Goal: Task Accomplishment & Management: Complete application form

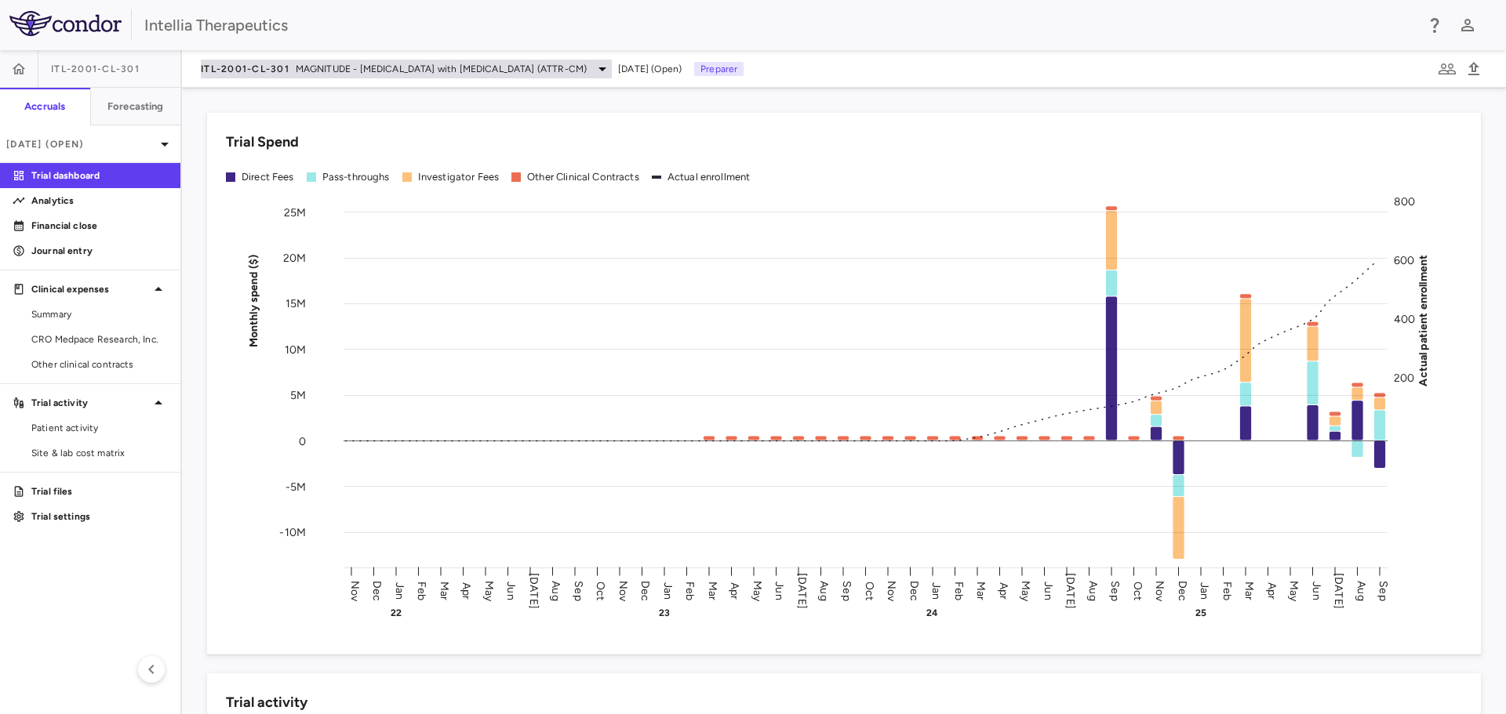
click at [416, 74] on span "MAGNITUDE - Transthyretin Amyloidosis with Cardiomyopathy (ATTR-CM)" at bounding box center [441, 69] width 291 height 14
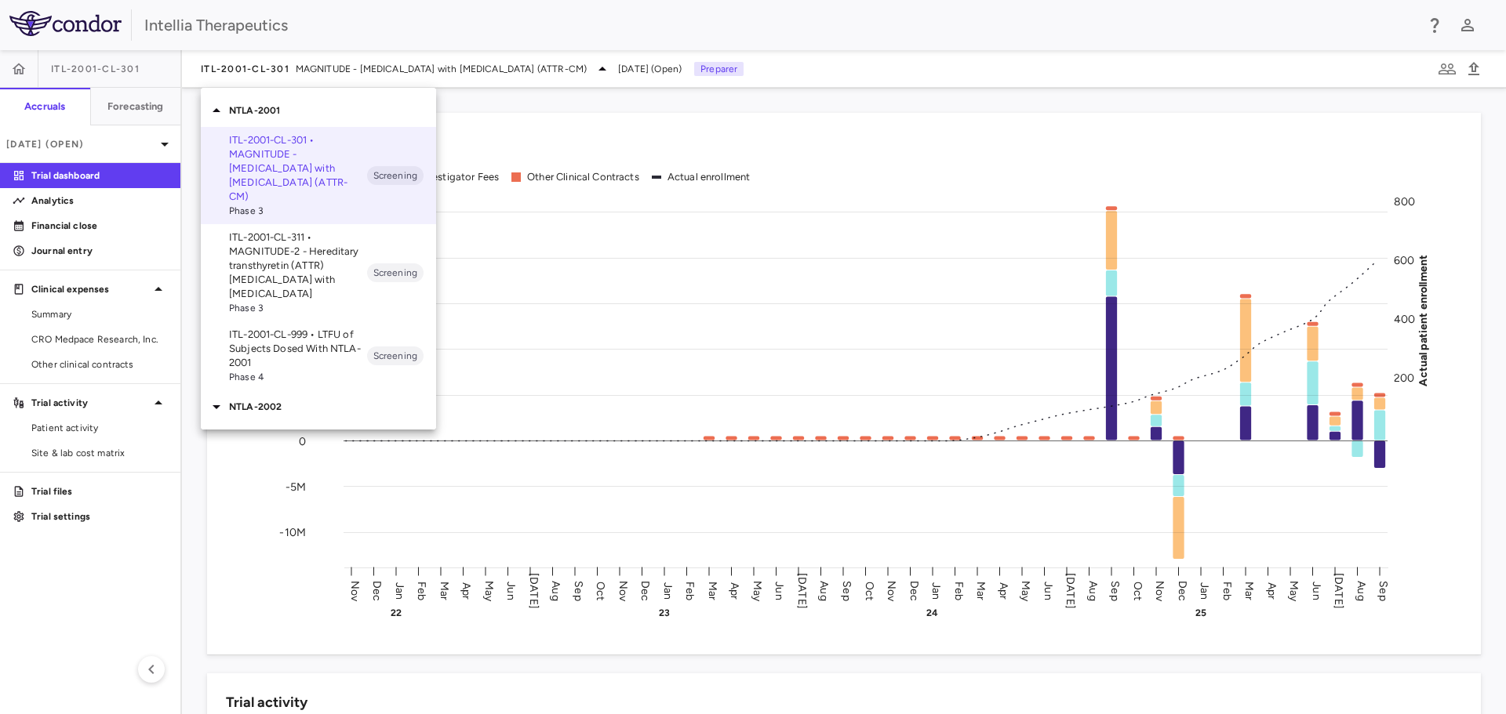
click at [299, 250] on p "ITL-2001-CL-311 • MAGNITUDE-2 - Hereditary transthyretin (ATTR) amyloidosis wit…" at bounding box center [298, 266] width 138 height 71
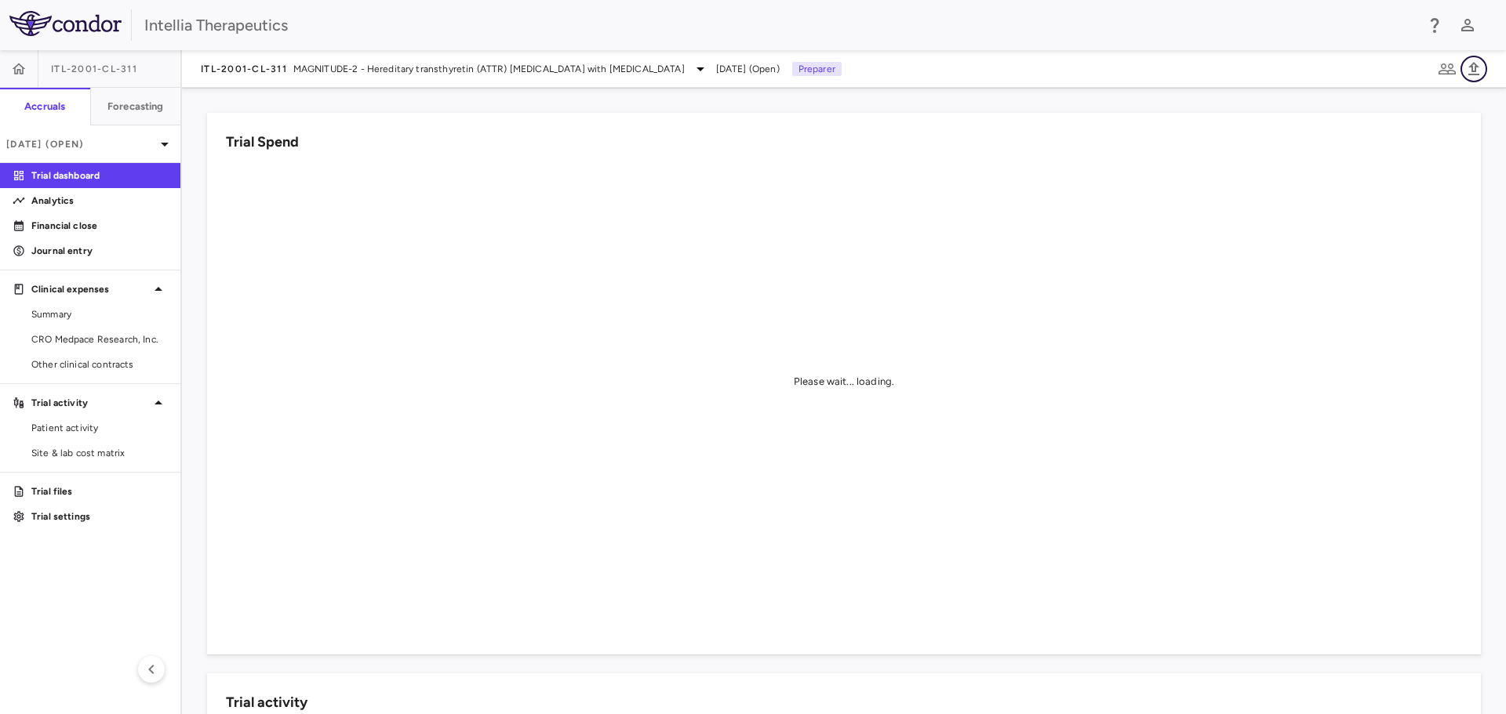
click at [1474, 74] on icon "button" at bounding box center [1473, 68] width 11 height 13
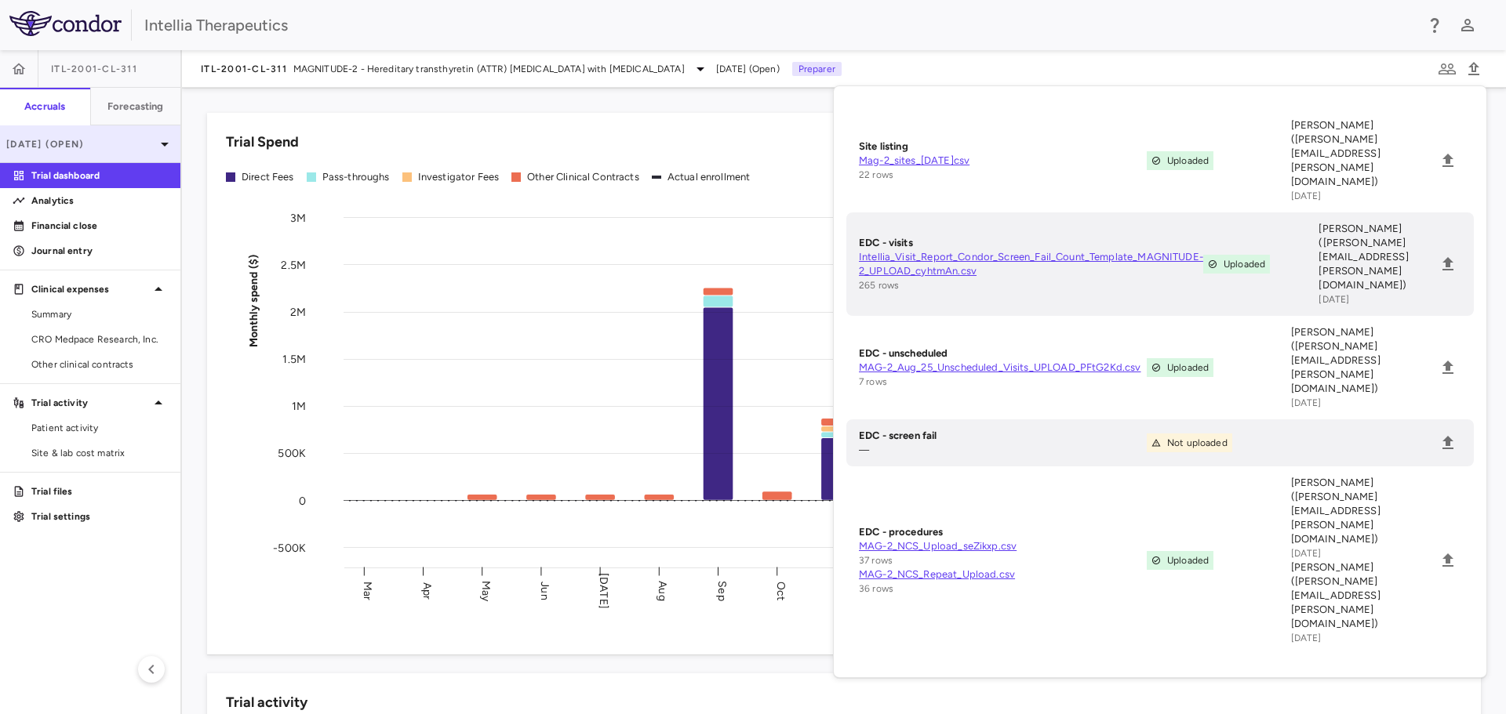
click at [123, 140] on p "Aug 2025 (Open)" at bounding box center [80, 144] width 149 height 14
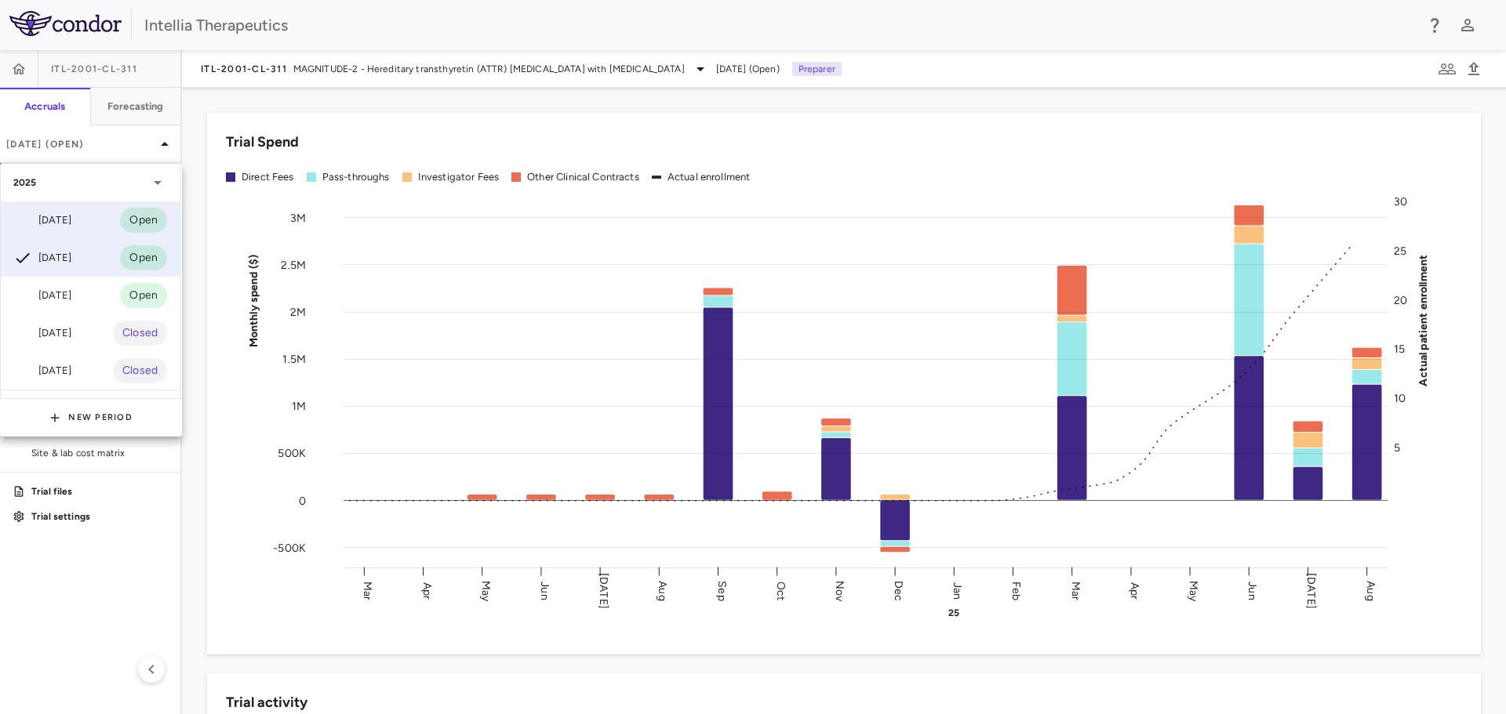
click at [94, 214] on div "Sep 2025 Open" at bounding box center [90, 221] width 179 height 38
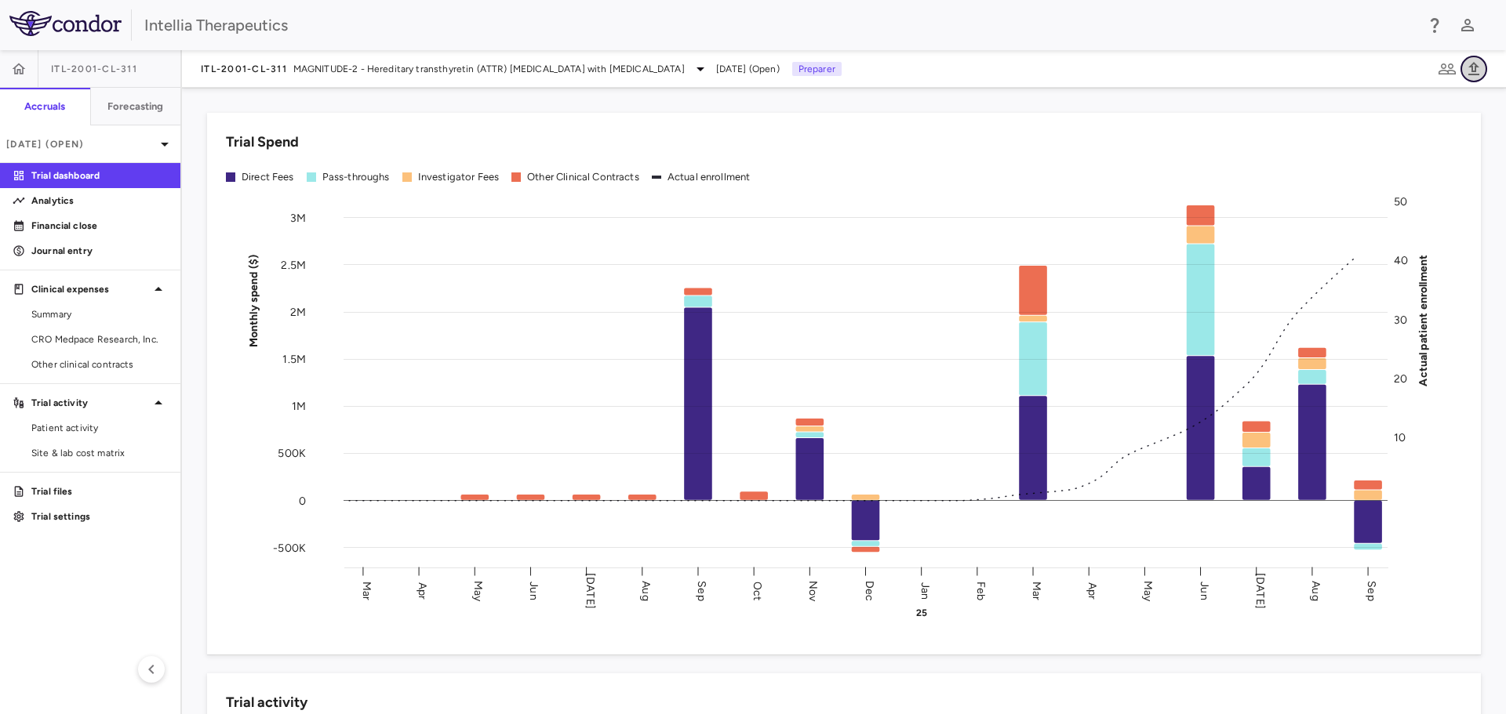
click at [1477, 62] on icon "button" at bounding box center [1473, 69] width 19 height 19
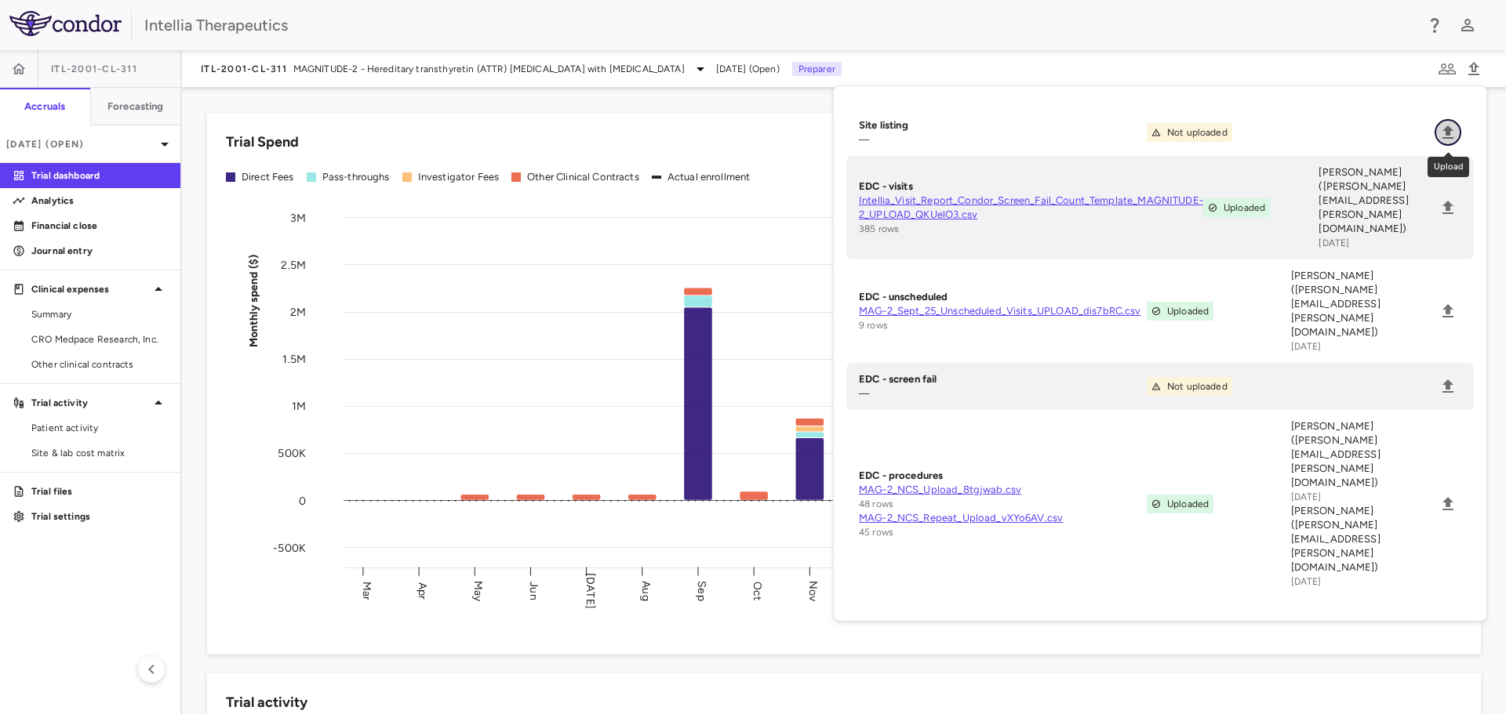
click at [1447, 133] on icon "Upload" at bounding box center [1447, 131] width 11 height 13
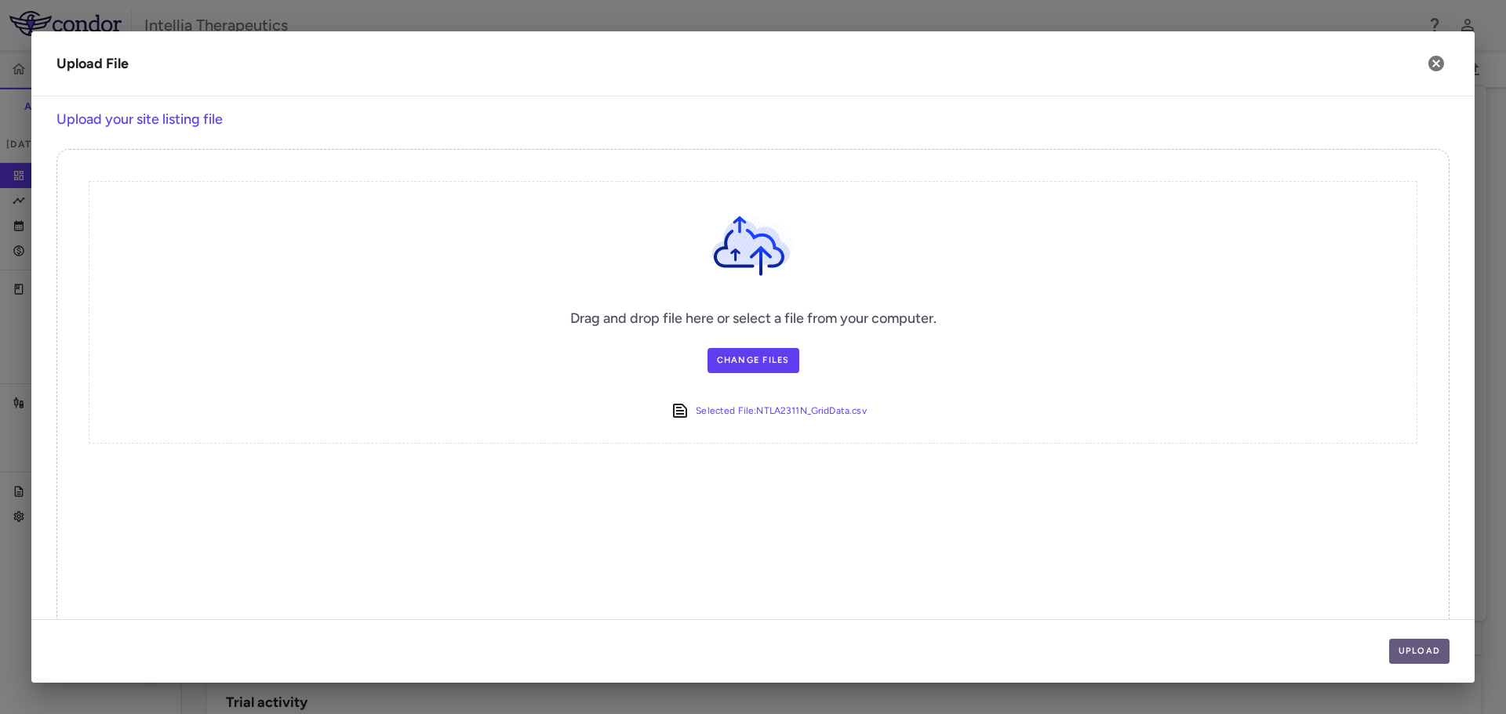
click at [1416, 657] on button "Upload" at bounding box center [1419, 651] width 61 height 25
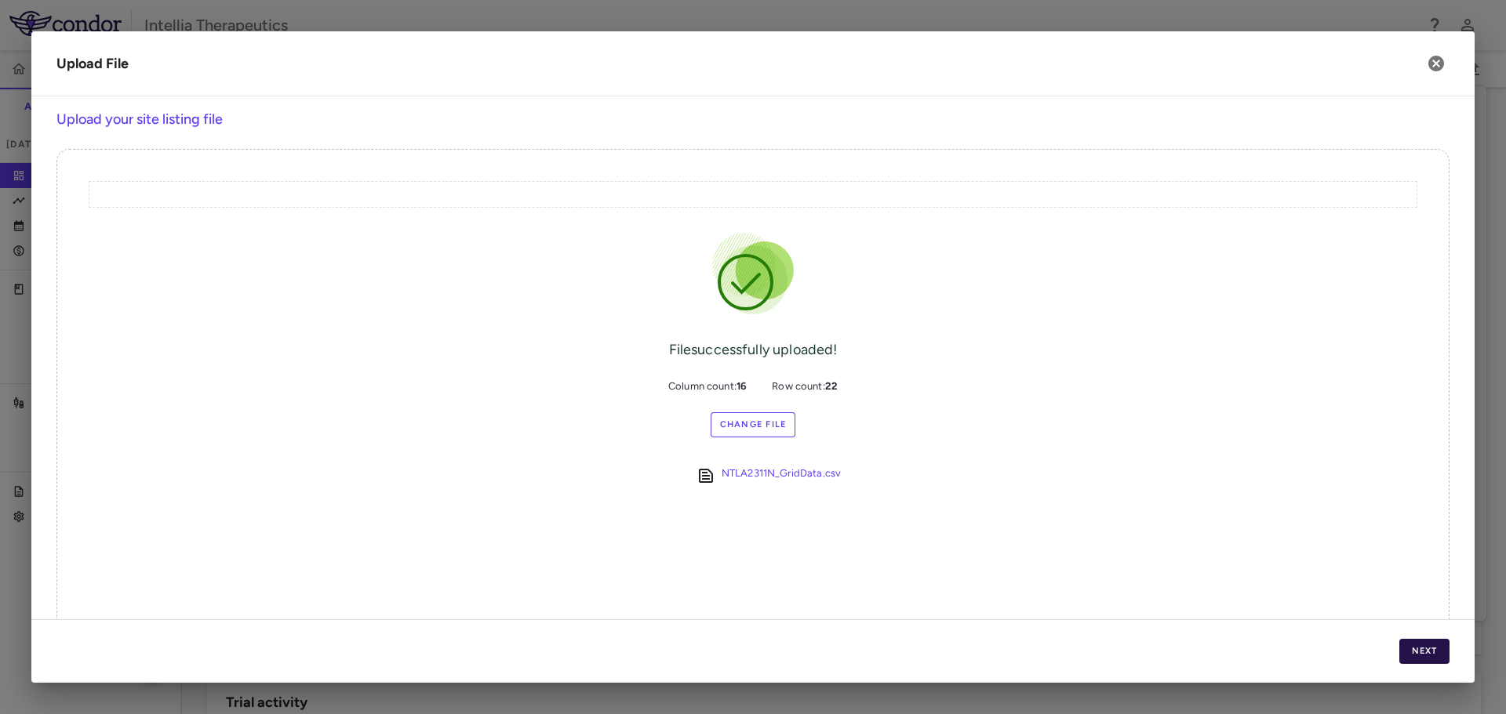
click at [1433, 649] on button "Next" at bounding box center [1424, 651] width 50 height 25
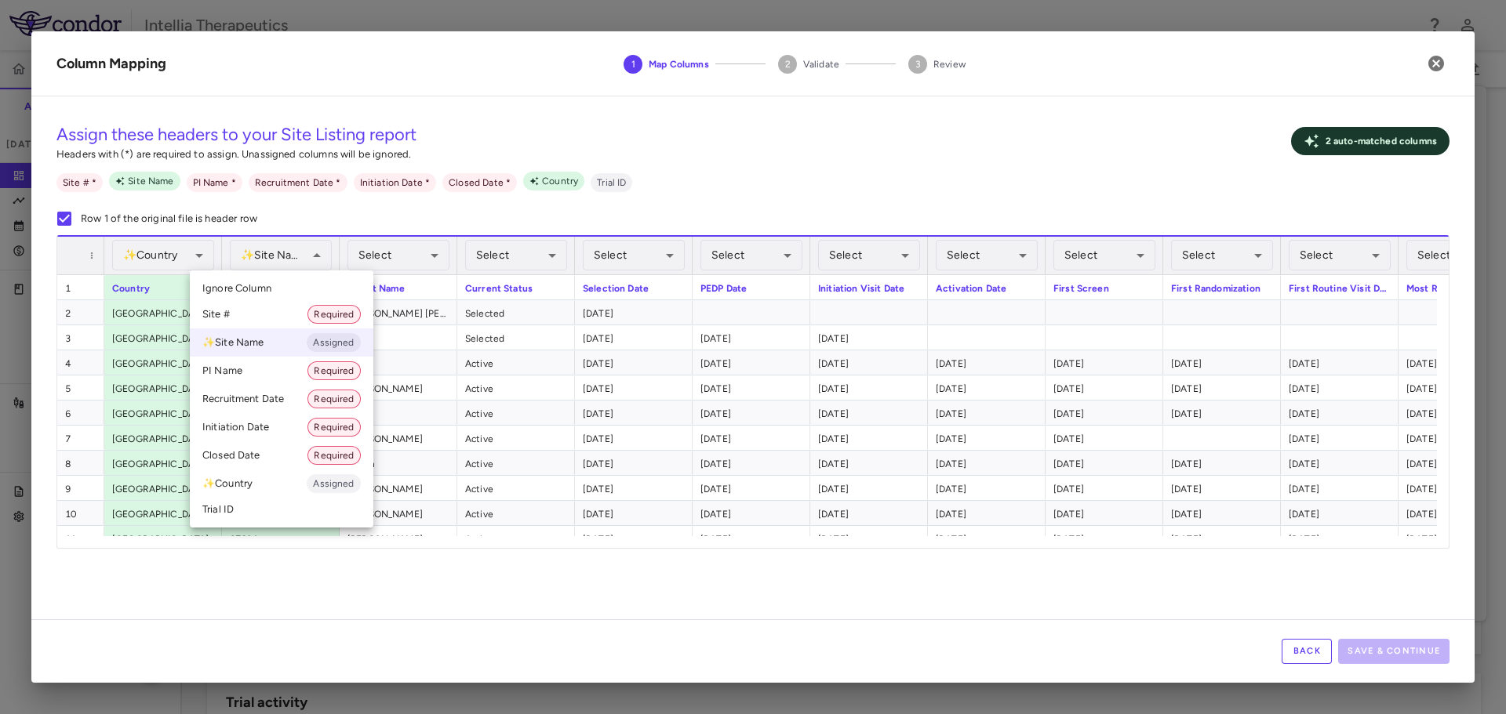
click at [262, 321] on li "Site # Required" at bounding box center [281, 314] width 183 height 28
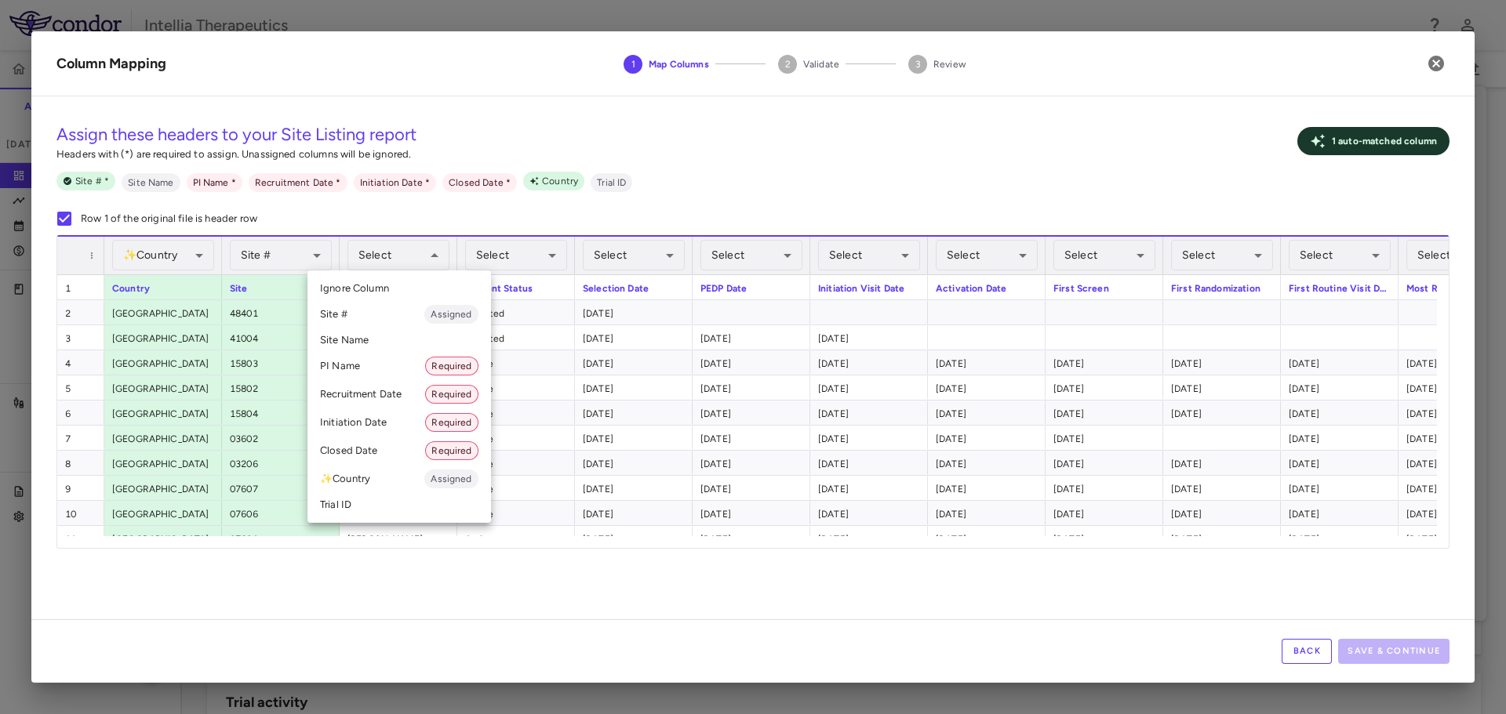
click at [369, 359] on li "PI Name Required" at bounding box center [398, 366] width 183 height 28
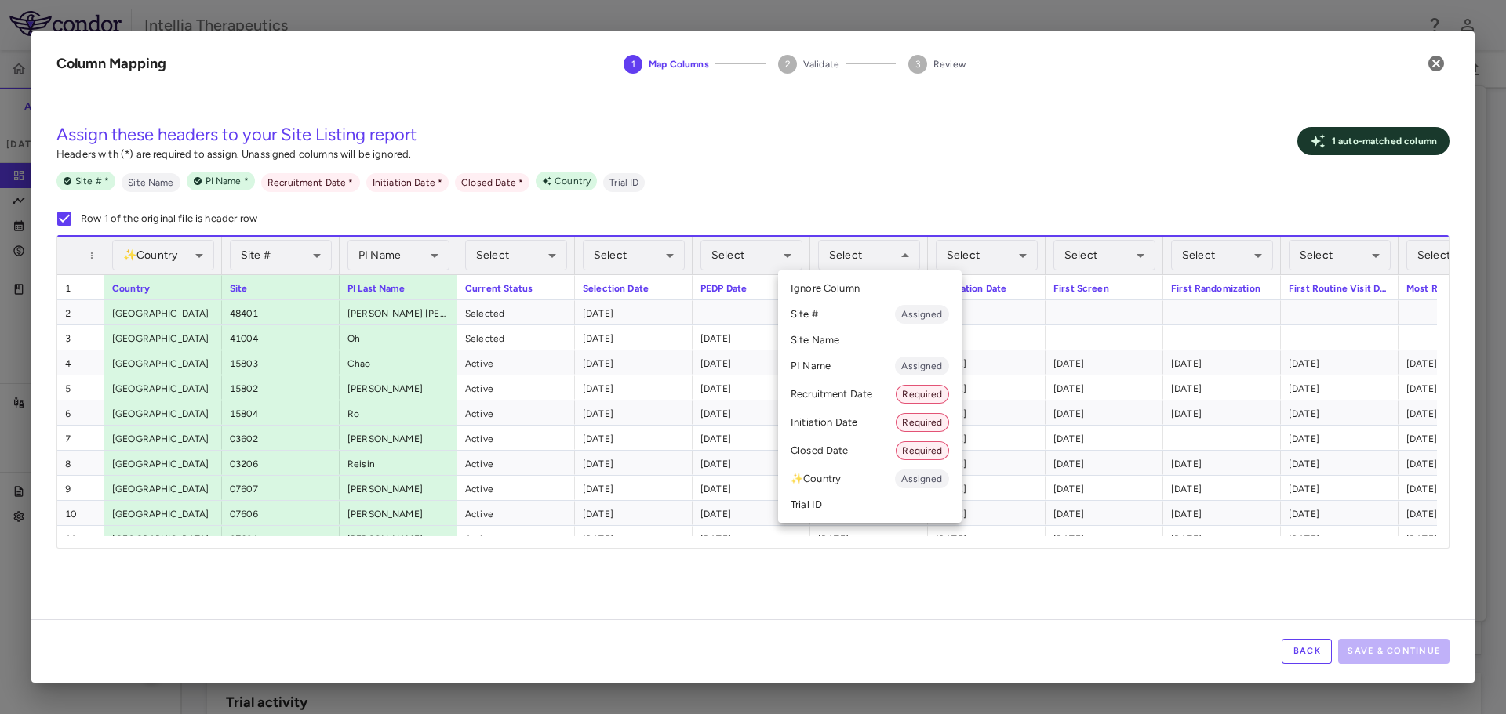
click at [1073, 187] on div at bounding box center [753, 357] width 1506 height 714
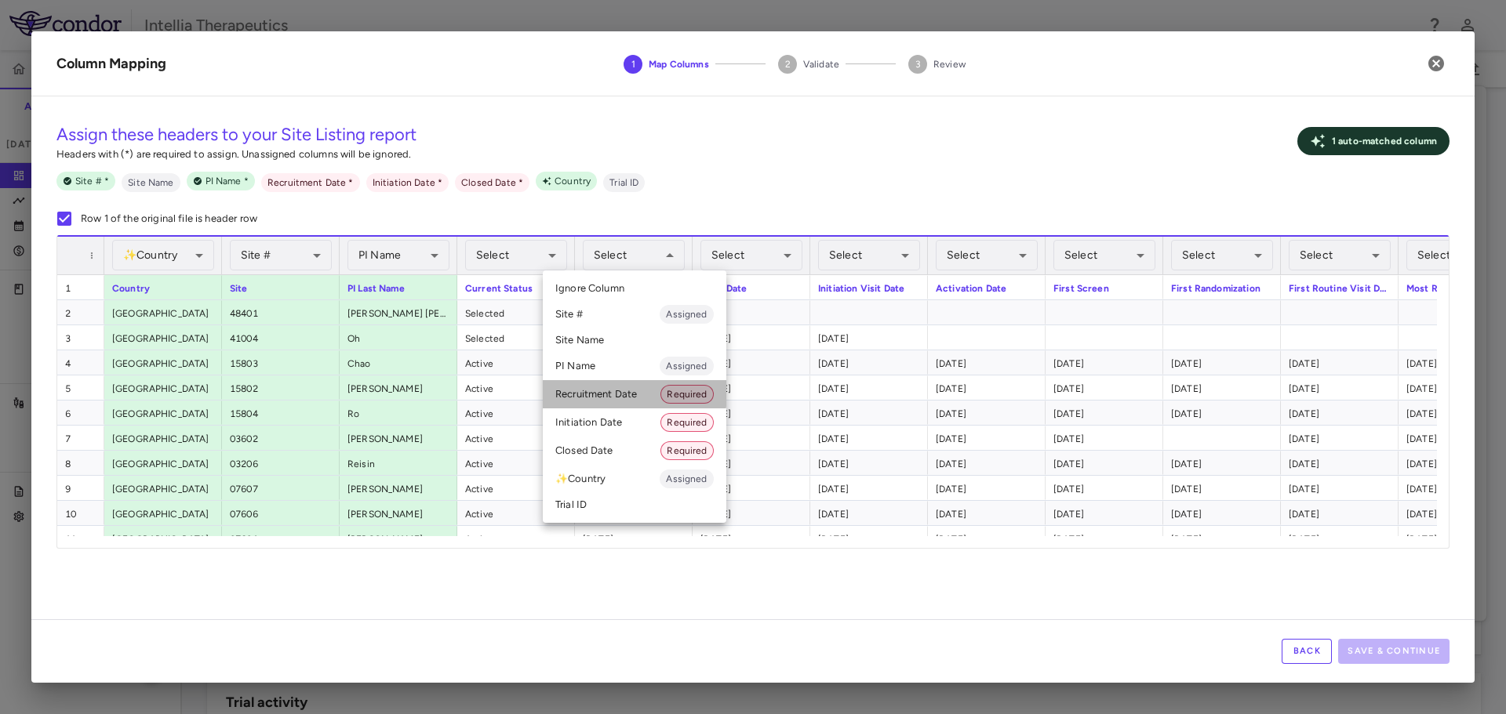
click at [608, 393] on li "Recruitment Date Required" at bounding box center [634, 394] width 183 height 28
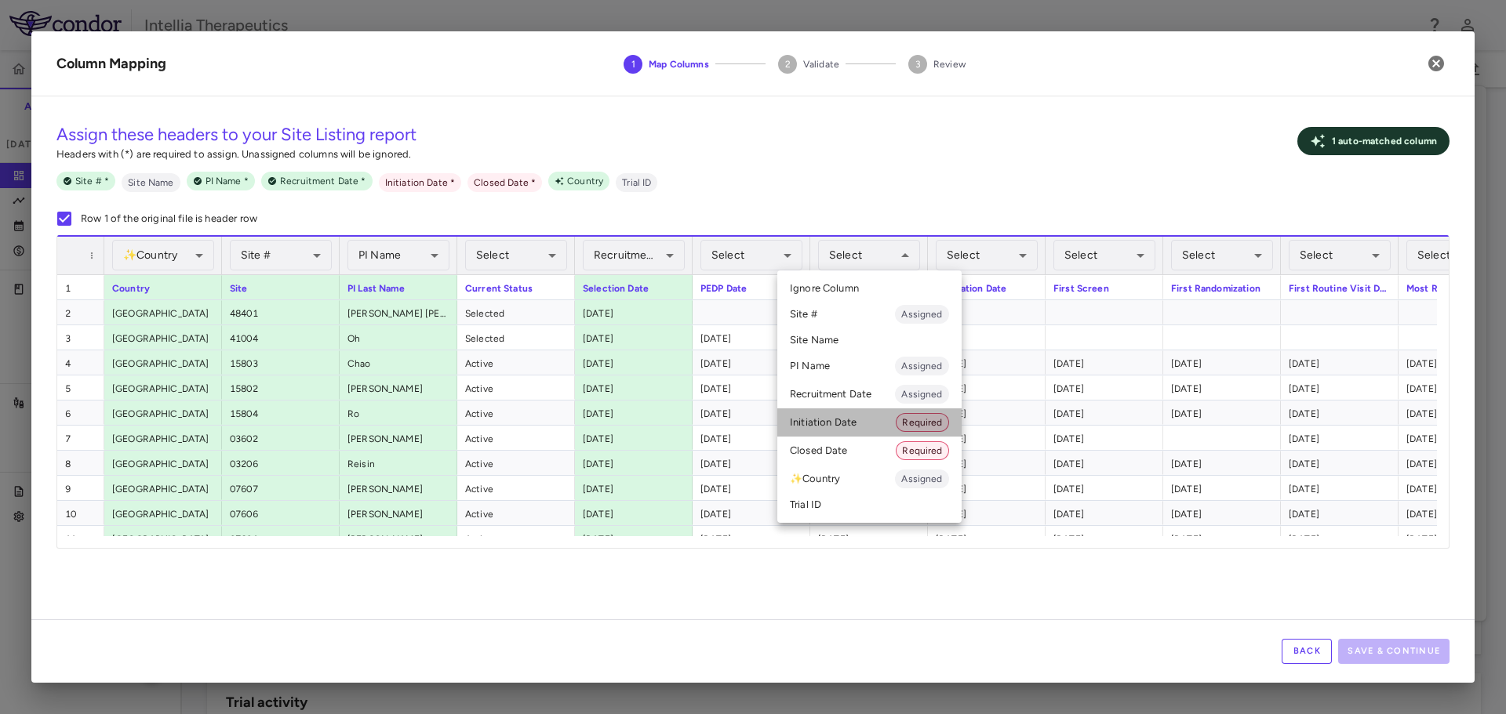
click at [831, 416] on li "Initiation Date Required" at bounding box center [869, 423] width 184 height 28
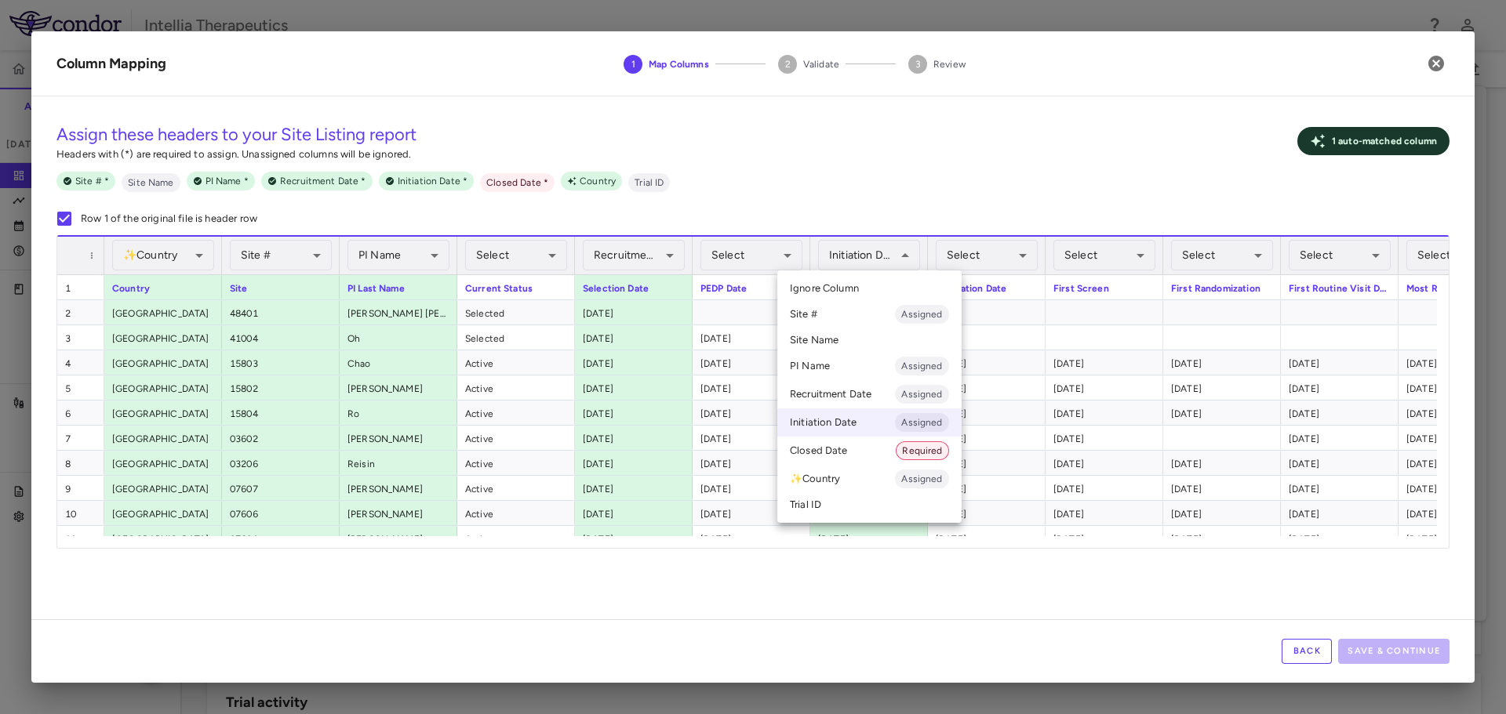
click at [983, 252] on div at bounding box center [753, 357] width 1506 height 714
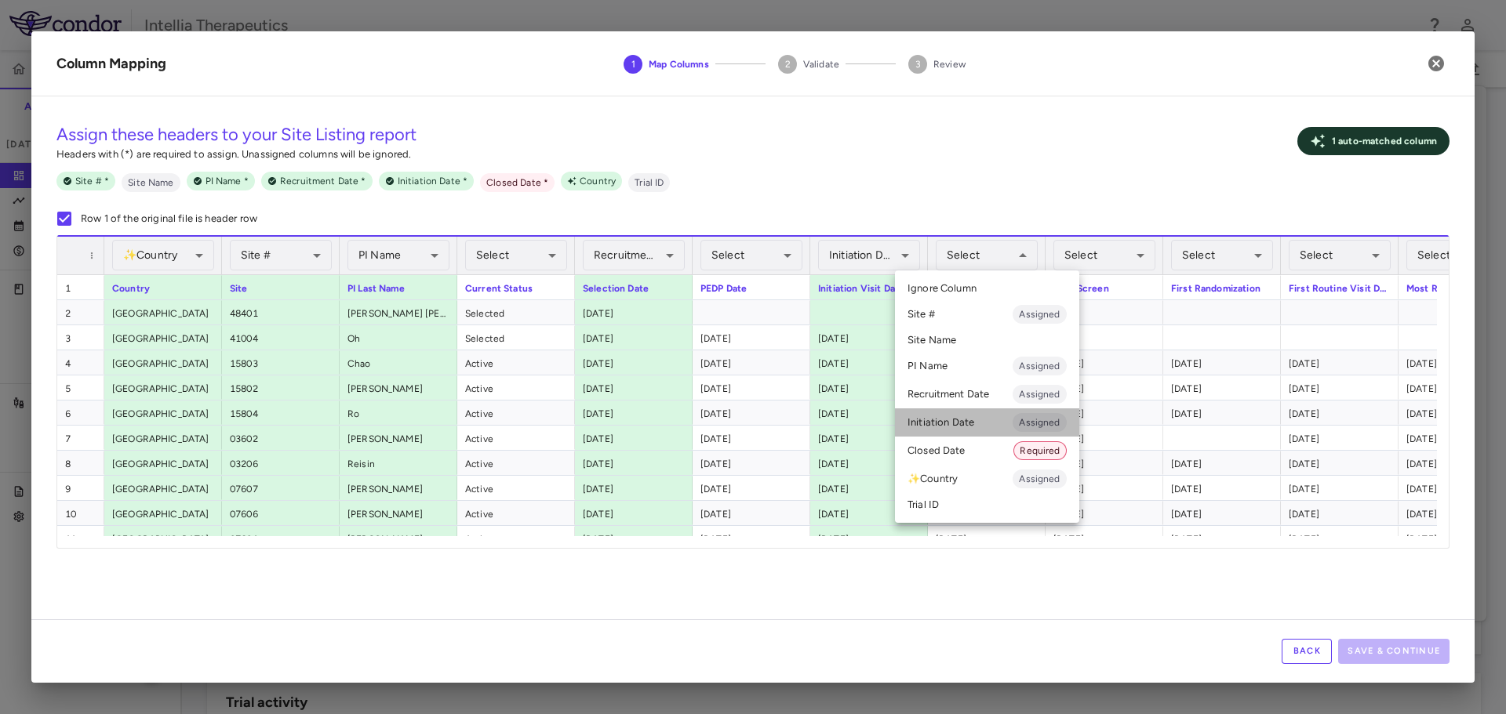
click at [975, 421] on li "Initiation Date Assigned" at bounding box center [987, 423] width 184 height 28
click at [977, 427] on li "Initiation Date Assigned" at bounding box center [987, 423] width 184 height 28
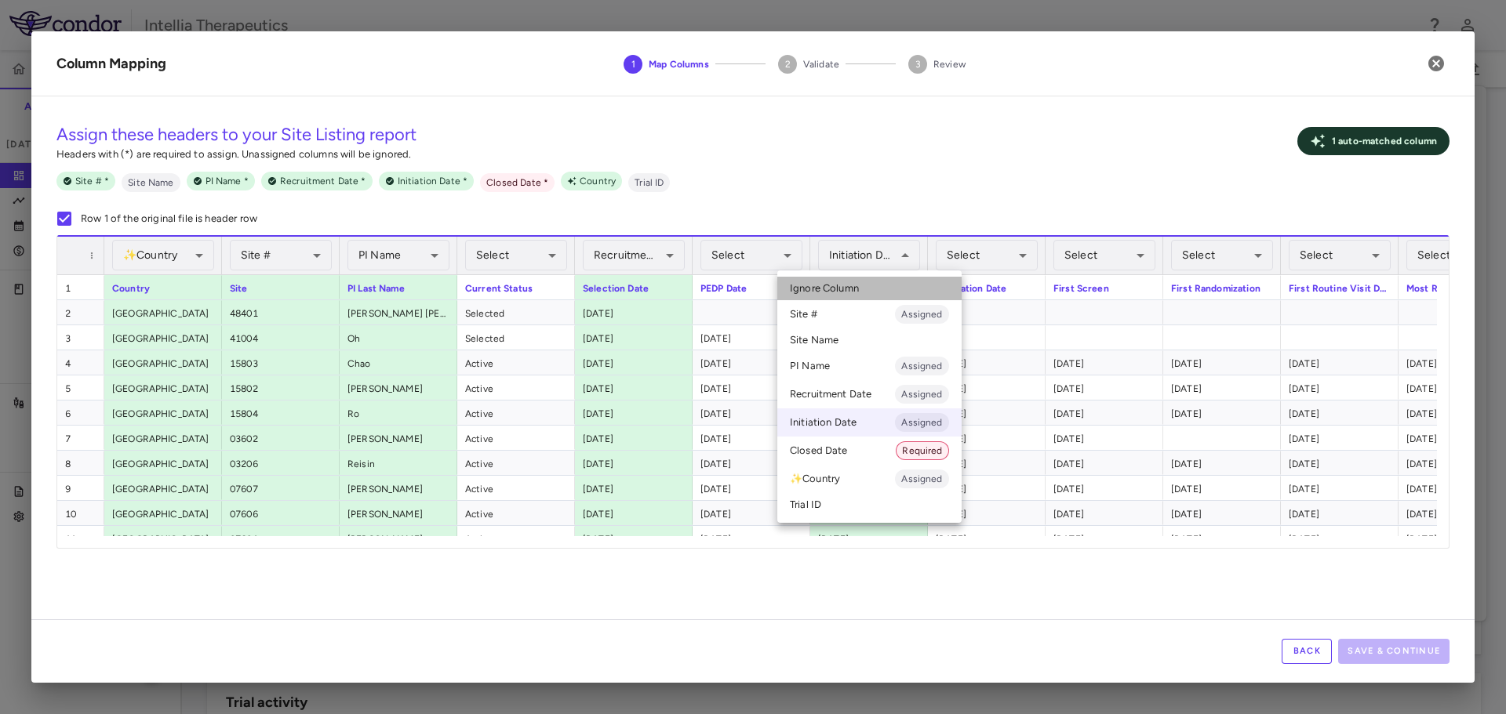
click at [870, 294] on li "Ignore Column" at bounding box center [869, 289] width 184 height 24
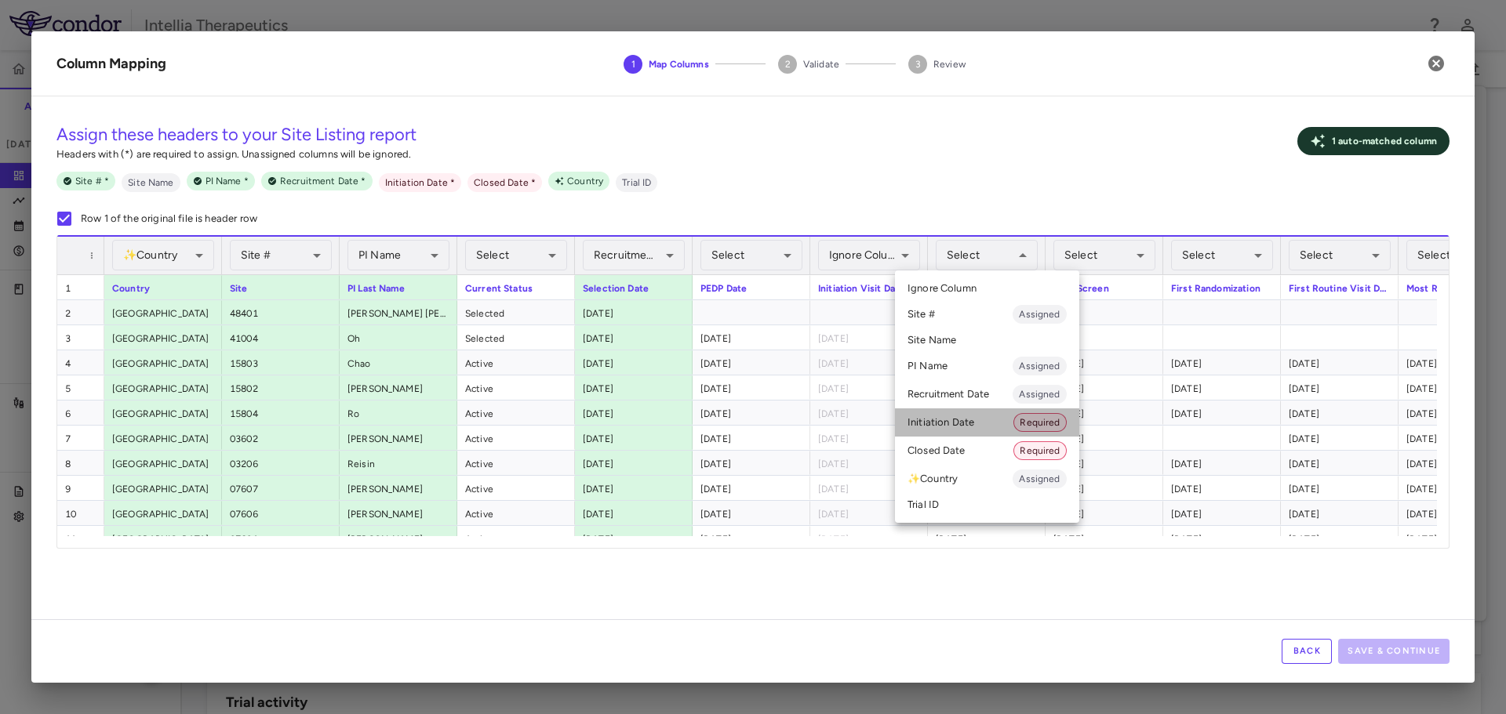
click at [964, 413] on li "Initiation Date Required" at bounding box center [987, 423] width 184 height 28
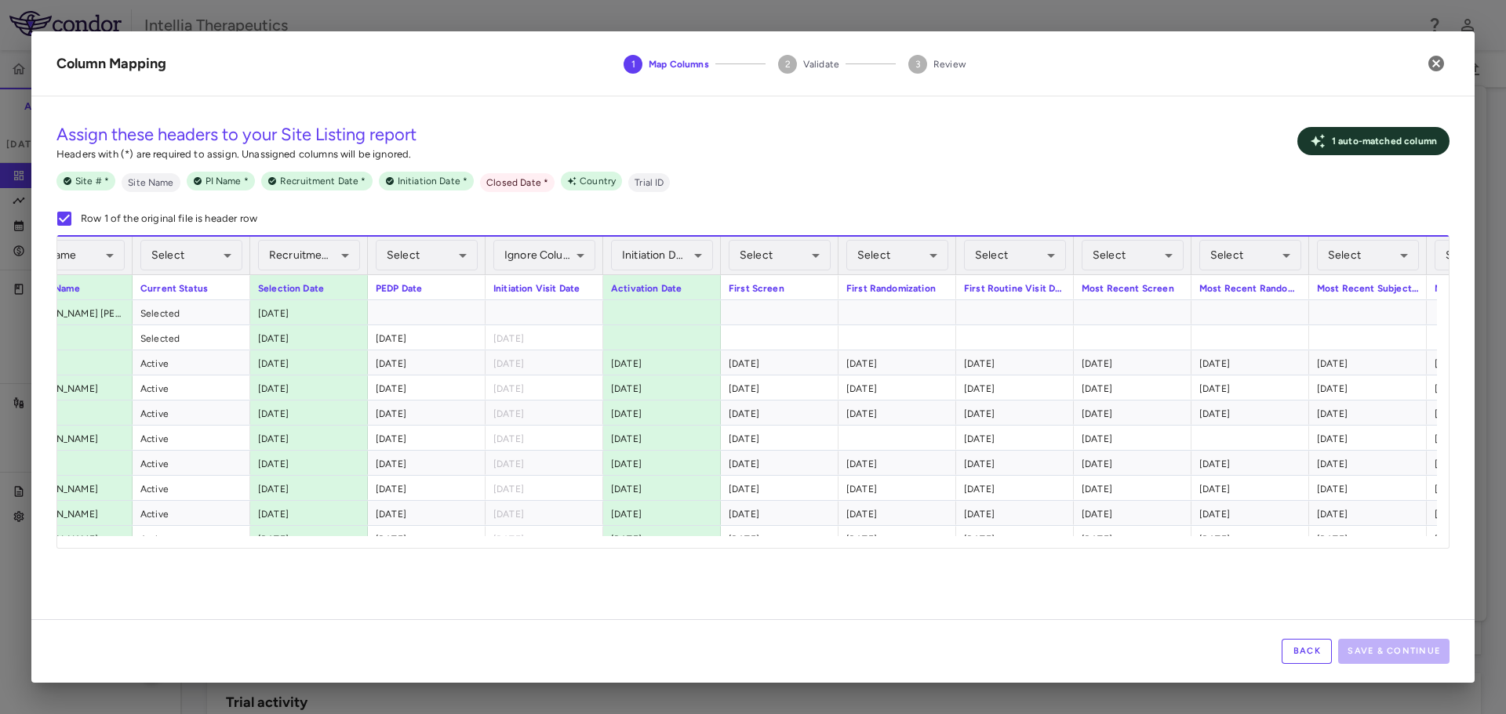
scroll to position [0, 327]
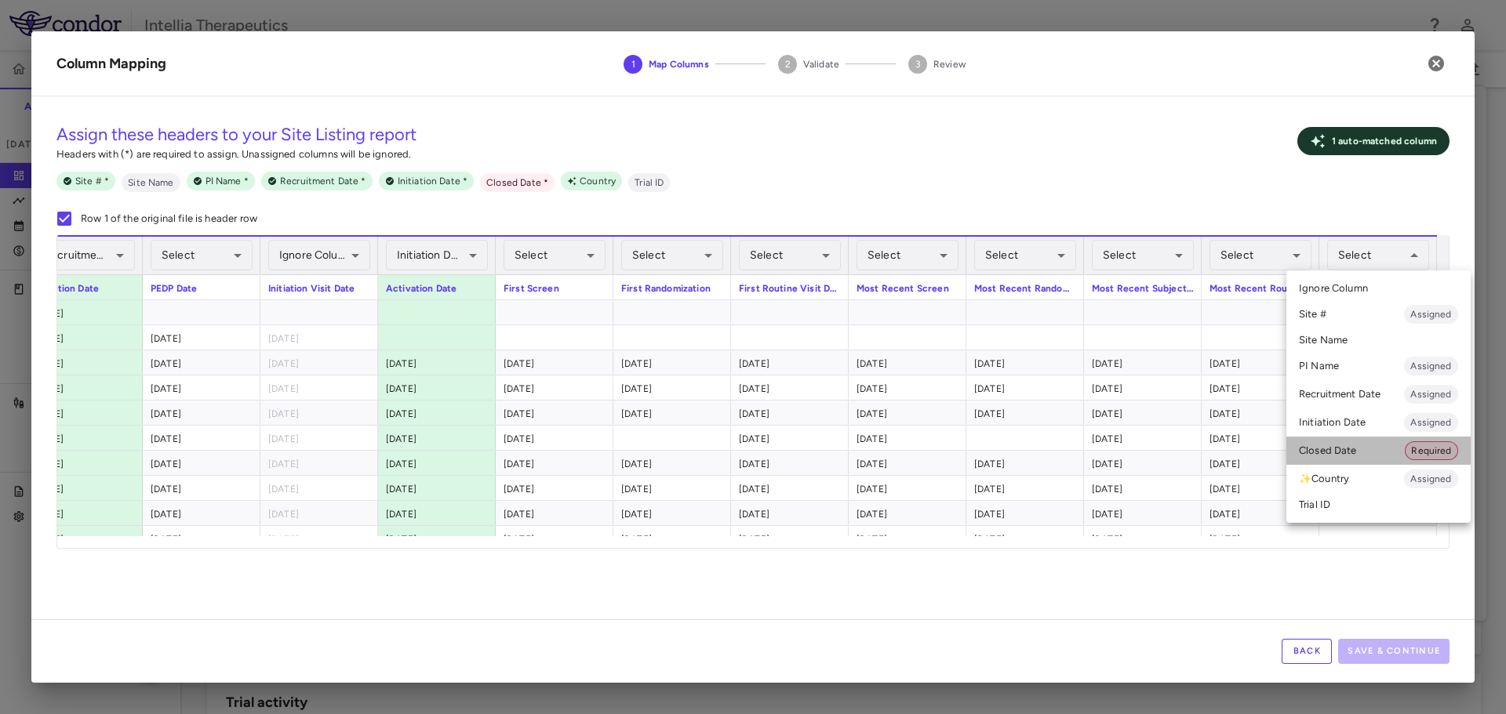
click at [1351, 456] on li "Closed Date Required" at bounding box center [1378, 451] width 184 height 28
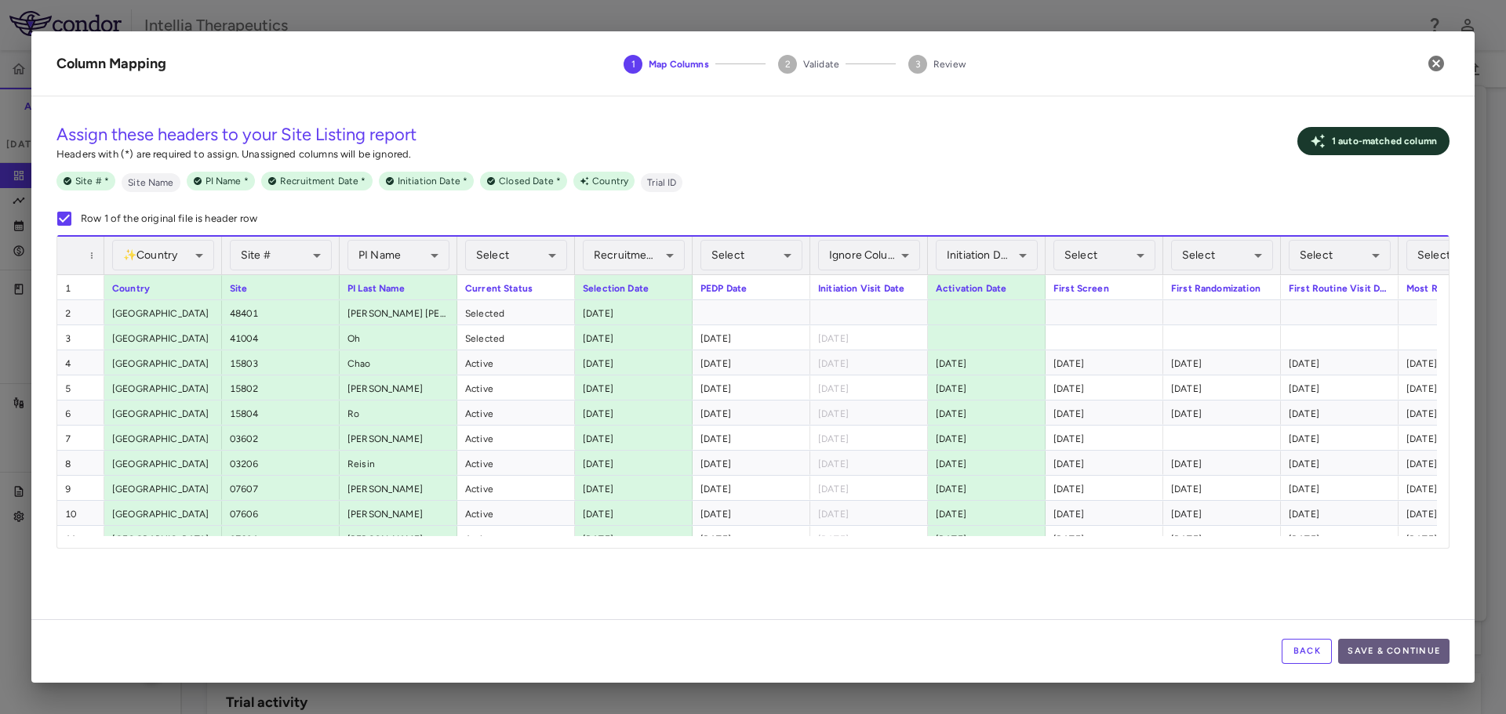
click at [1370, 652] on button "Save & Continue" at bounding box center [1393, 651] width 111 height 25
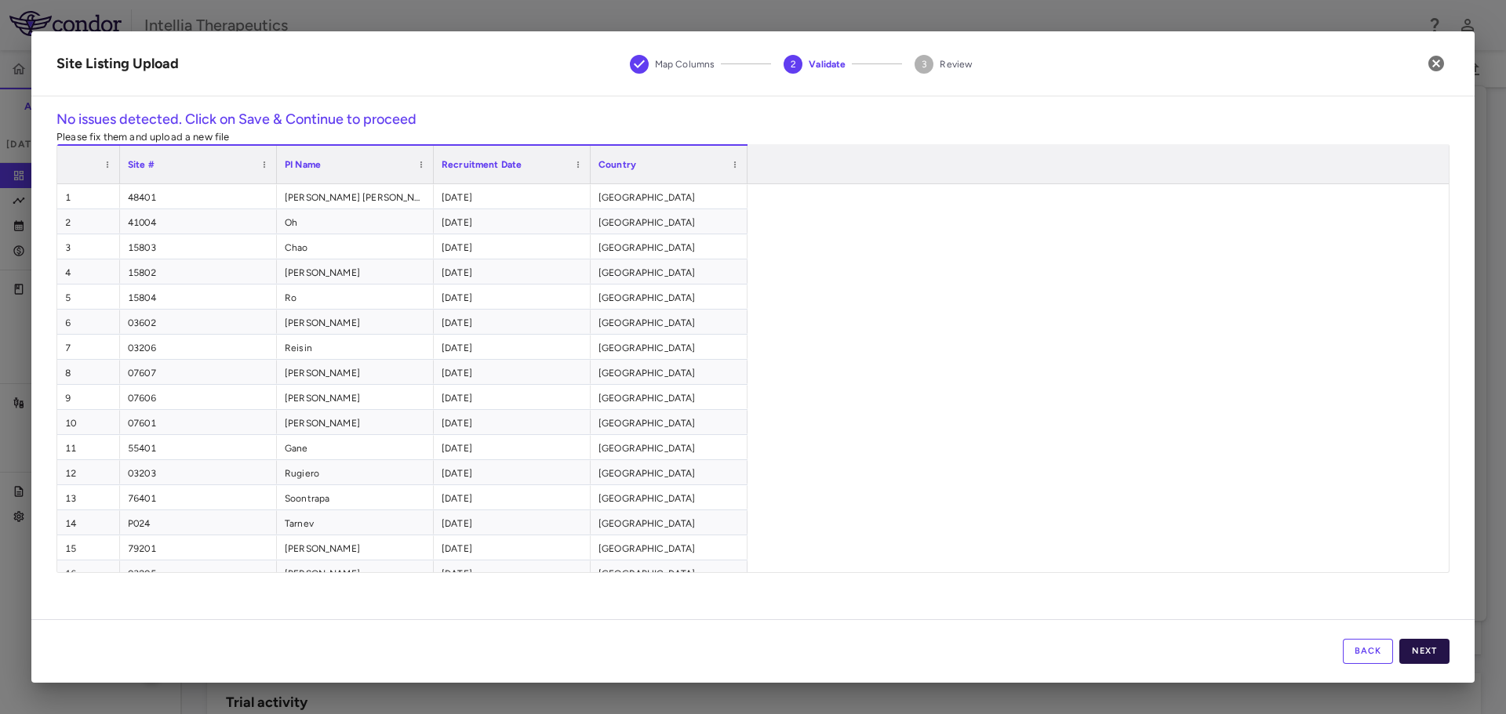
click at [1415, 648] on button "Next" at bounding box center [1424, 651] width 50 height 25
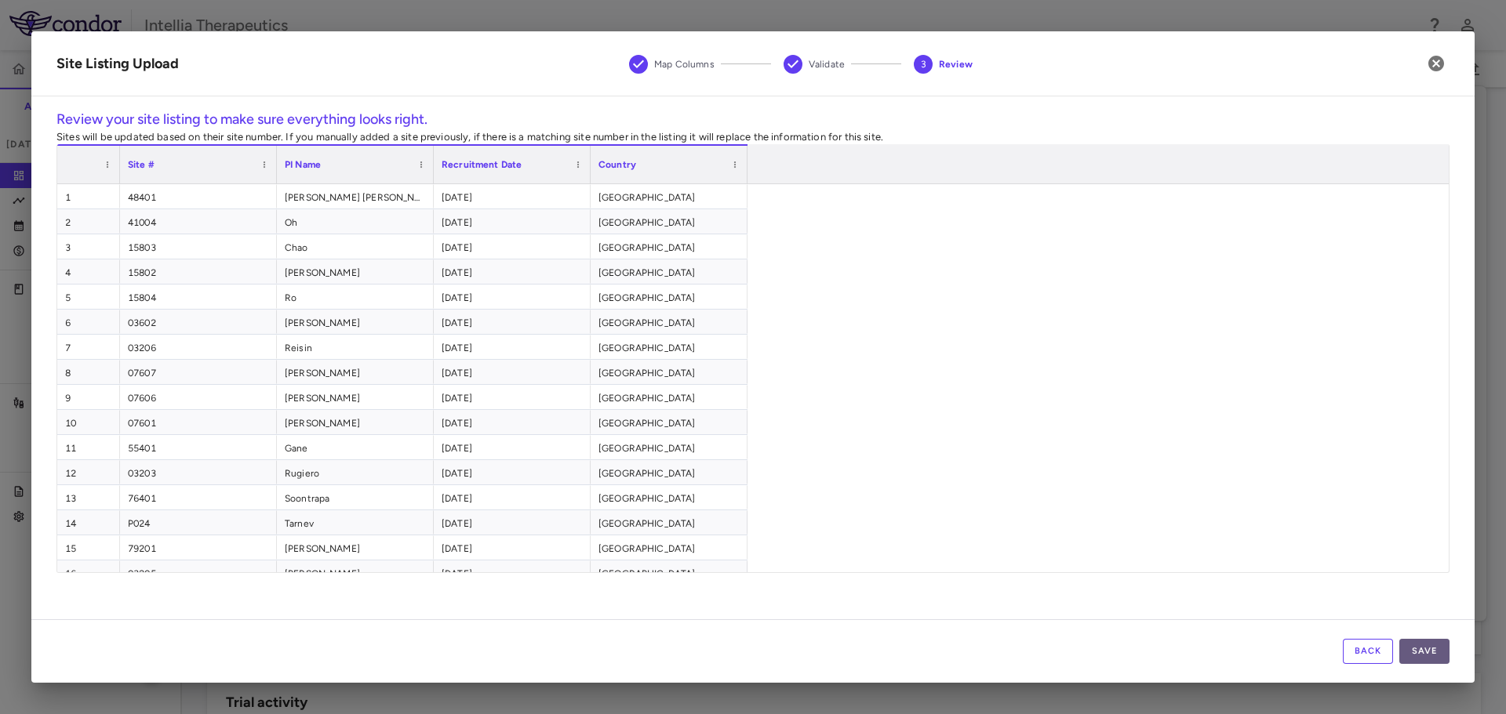
click at [1413, 656] on button "Save" at bounding box center [1424, 651] width 50 height 25
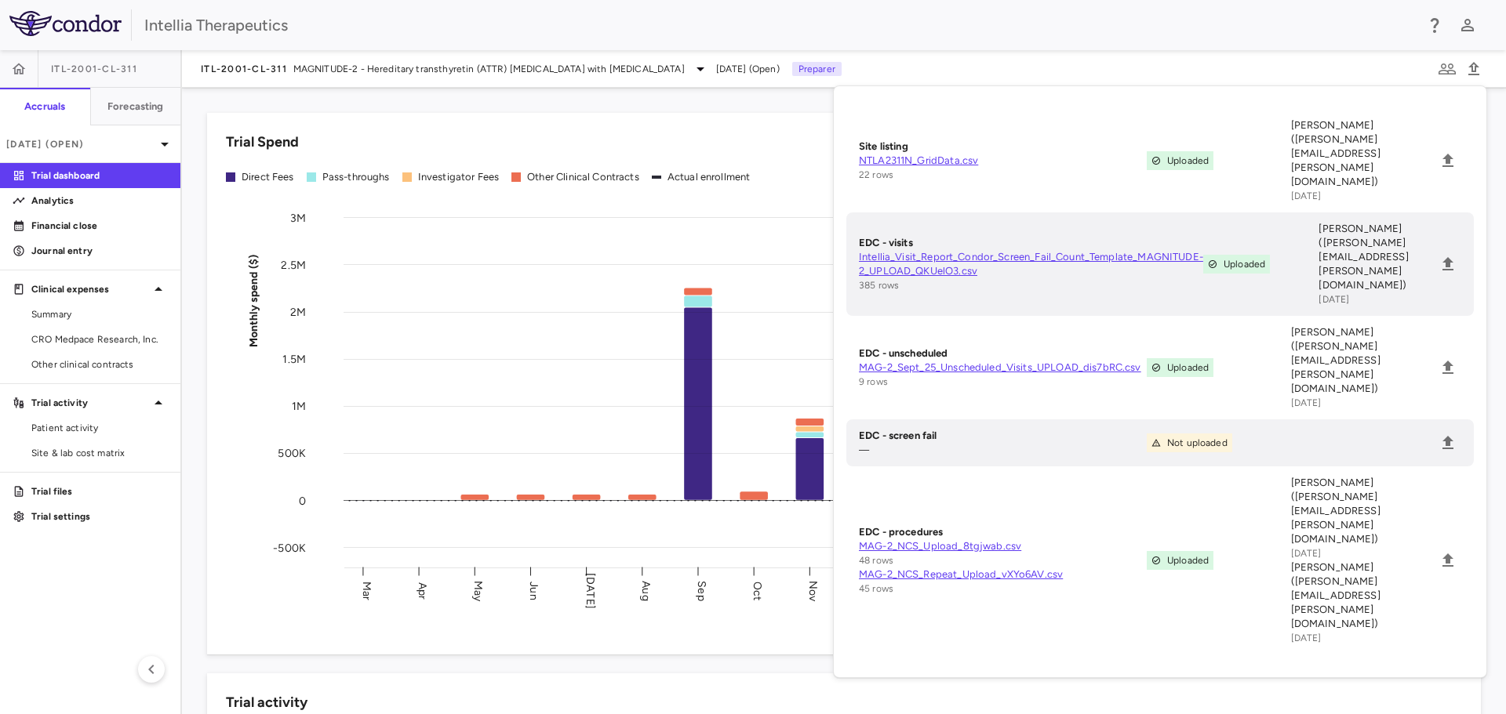
click at [1333, 38] on div "Intellia Therapeutics" at bounding box center [753, 25] width 1506 height 50
